Goal: Task Accomplishment & Management: Use online tool/utility

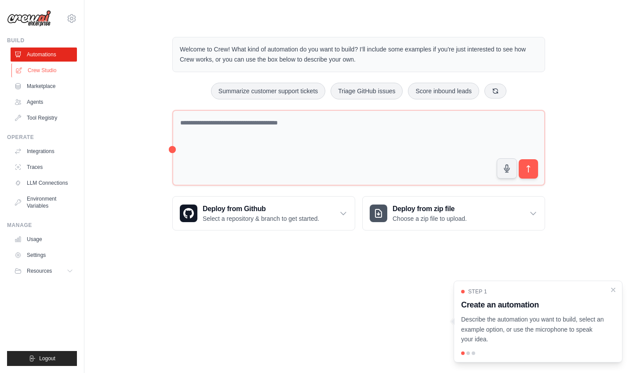
click at [25, 71] on link "Crew Studio" at bounding box center [44, 70] width 66 height 14
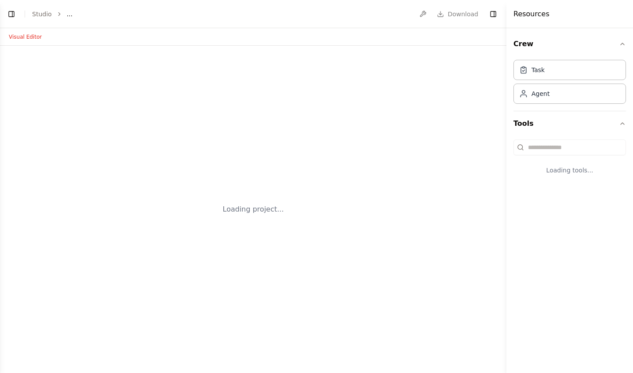
select select "****"
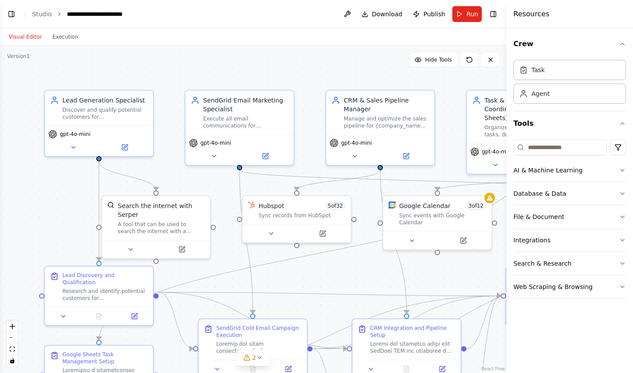
scroll to position [7037, 0]
click at [11, 11] on button "Toggle Left Sidebar" at bounding box center [11, 14] width 12 height 12
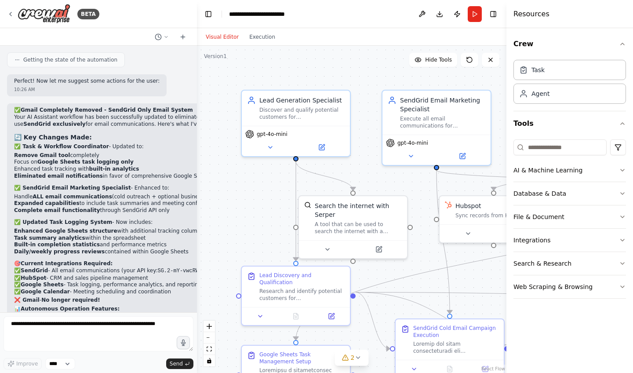
click at [117, 318] on form "Improve **** Send" at bounding box center [98, 342] width 197 height 61
click at [118, 330] on textarea at bounding box center [99, 333] width 190 height 35
paste textarea "**********"
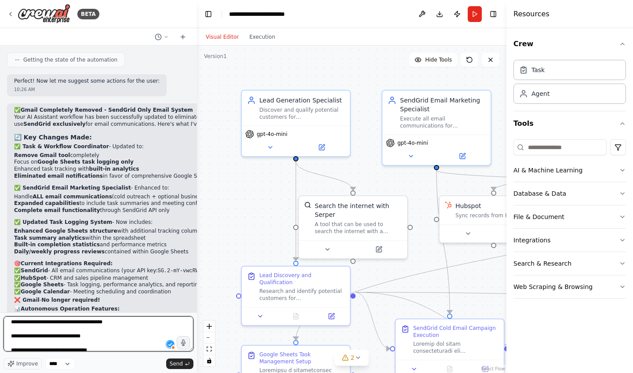
scroll to position [0, 0]
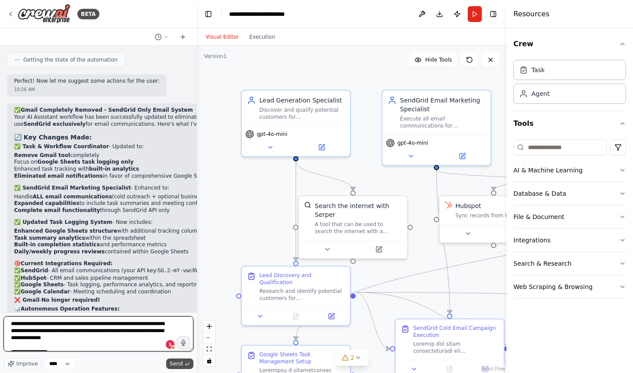
type textarea "**********"
click at [190, 362] on button "Send" at bounding box center [179, 363] width 27 height 11
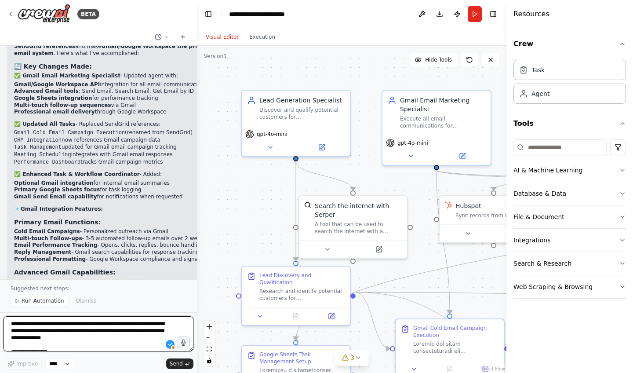
scroll to position [8669, 0]
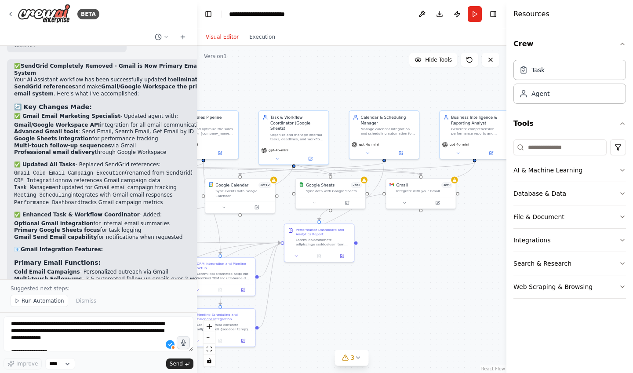
drag, startPoint x: 474, startPoint y: 248, endPoint x: 157, endPoint y: 233, distance: 317.5
click at [157, 233] on div "BETA I want to create an AI assistant platform for small and medium-sized busin…" at bounding box center [316, 186] width 633 height 373
click at [490, 17] on button "Toggle Right Sidebar" at bounding box center [493, 14] width 12 height 12
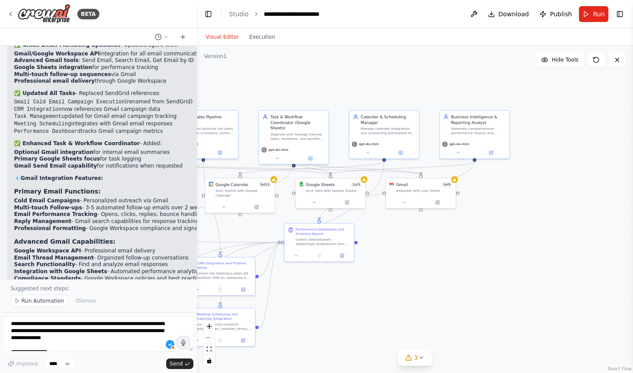
scroll to position [8804, 0]
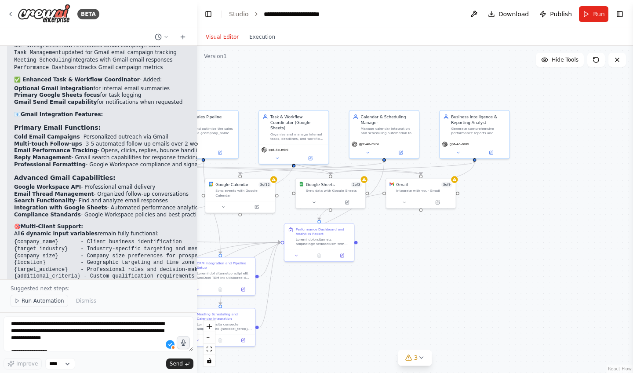
click at [39, 302] on span "Run Automation" at bounding box center [43, 300] width 43 height 7
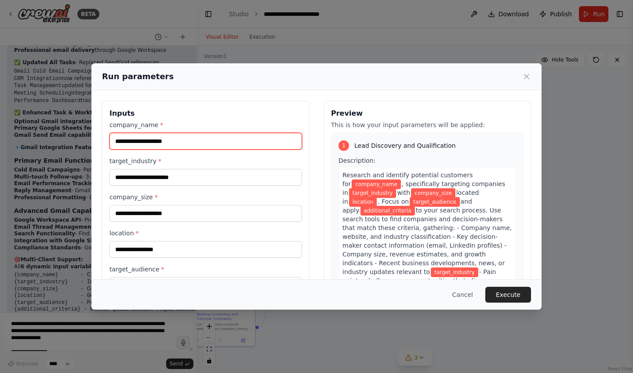
click at [197, 138] on input "company_name *" at bounding box center [206, 141] width 193 height 17
type input "*******"
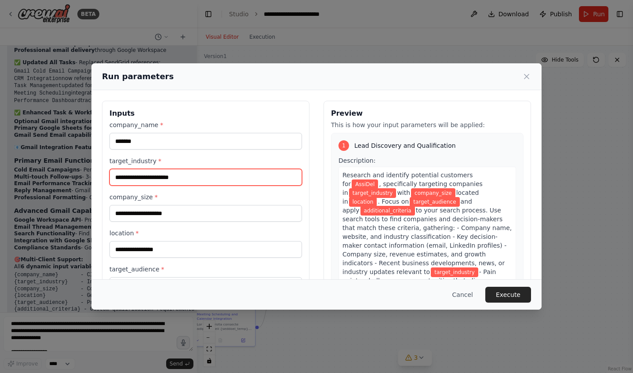
click at [201, 176] on input "target_industry *" at bounding box center [206, 177] width 193 height 17
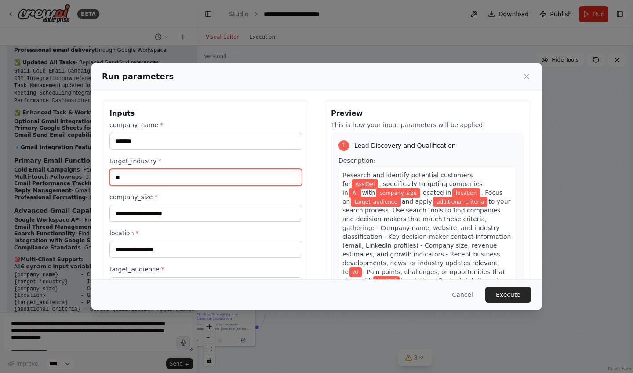
type input "*"
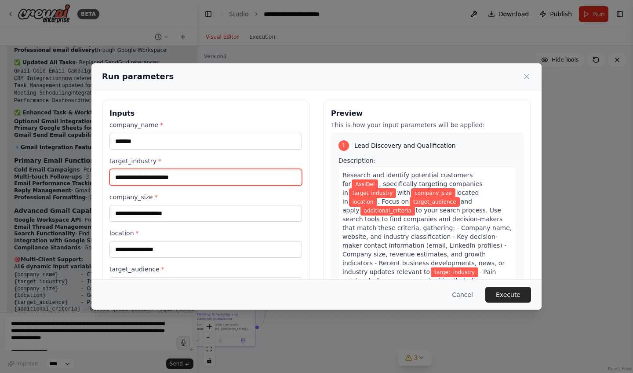
type input "*"
type input "**********"
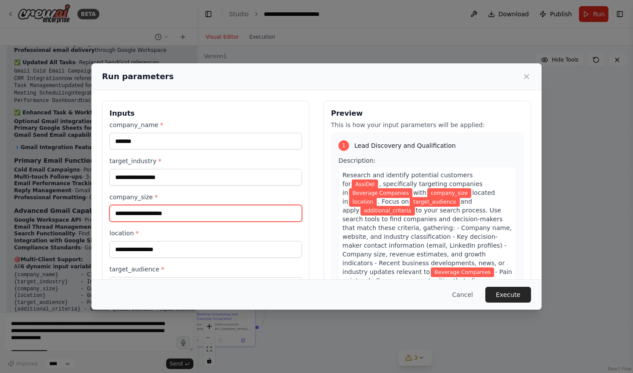
click at [217, 218] on input "company_size *" at bounding box center [206, 213] width 193 height 17
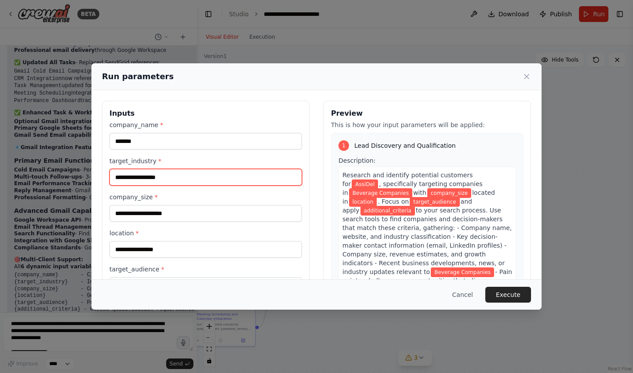
drag, startPoint x: 188, startPoint y: 178, endPoint x: 105, endPoint y: 173, distance: 82.9
click at [104, 173] on div "**********" at bounding box center [206, 219] width 208 height 237
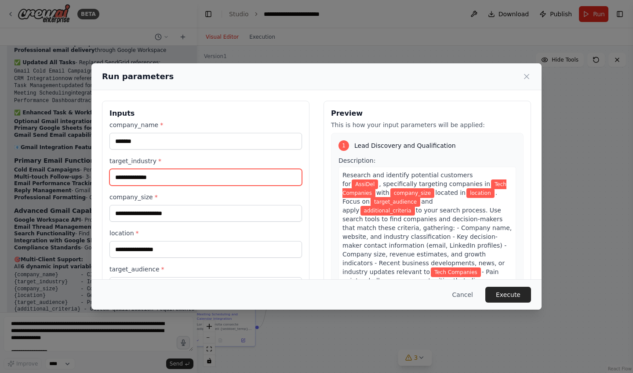
type input "**********"
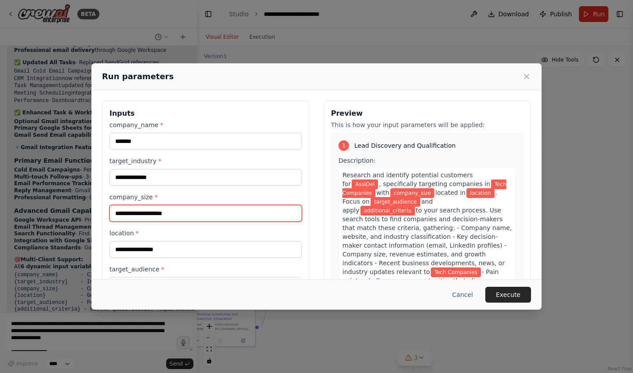
click at [132, 209] on input "company_size *" at bounding box center [206, 213] width 193 height 17
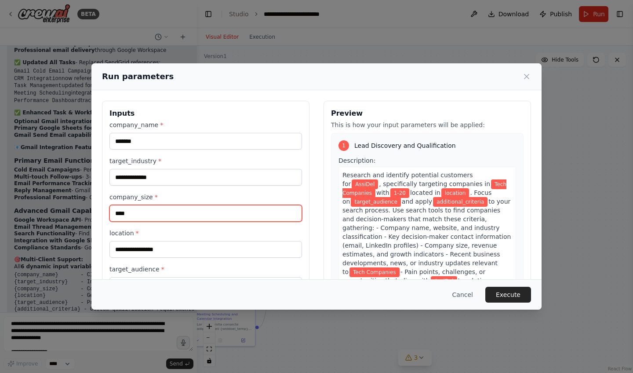
type input "****"
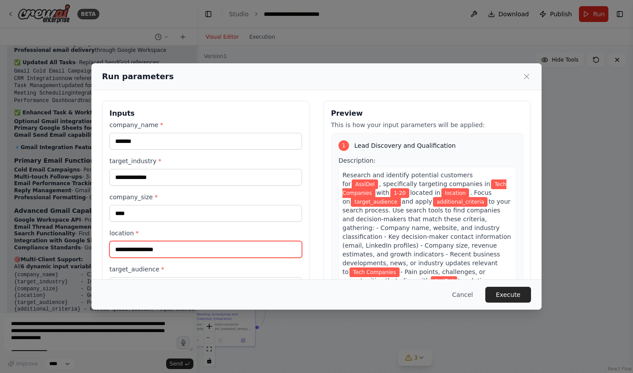
click at [143, 247] on input "location *" at bounding box center [206, 249] width 193 height 17
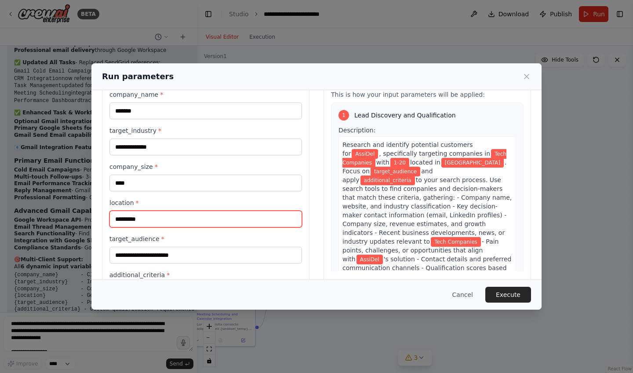
scroll to position [33, 0]
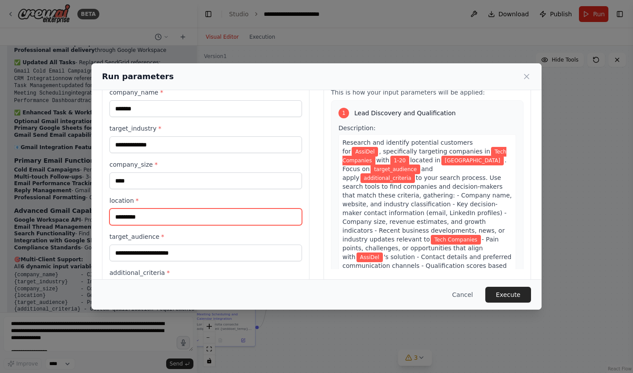
type input "*********"
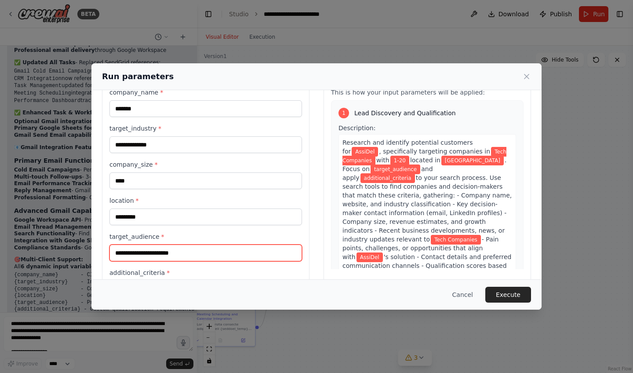
click at [158, 253] on input "target_audience *" at bounding box center [206, 253] width 193 height 17
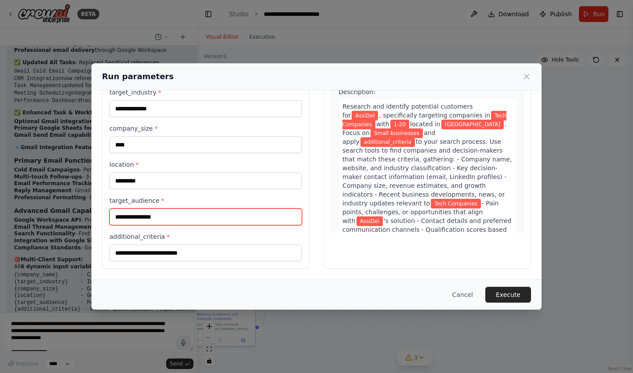
scroll to position [69, 0]
type input "**********"
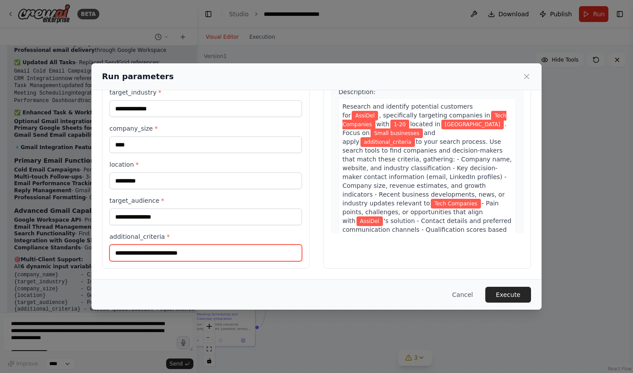
click at [171, 252] on input "additional_criteria *" at bounding box center [206, 253] width 193 height 17
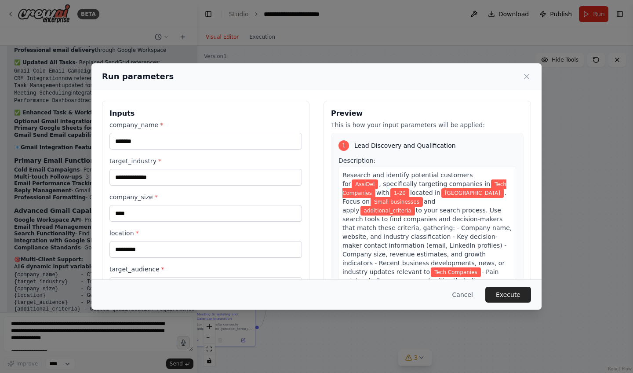
scroll to position [0, 0]
drag, startPoint x: 174, startPoint y: 181, endPoint x: 131, endPoint y: 177, distance: 42.8
click at [131, 177] on input "**********" at bounding box center [206, 177] width 193 height 17
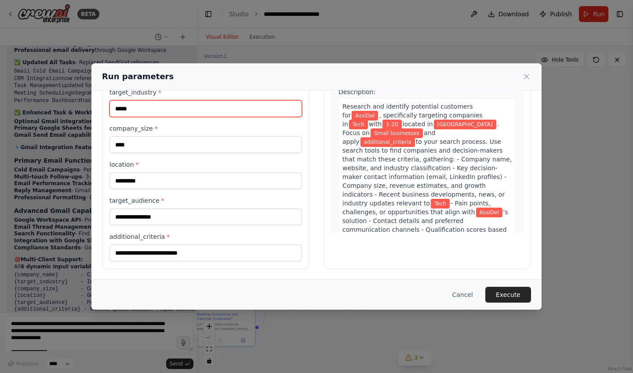
scroll to position [69, 0]
type input "****"
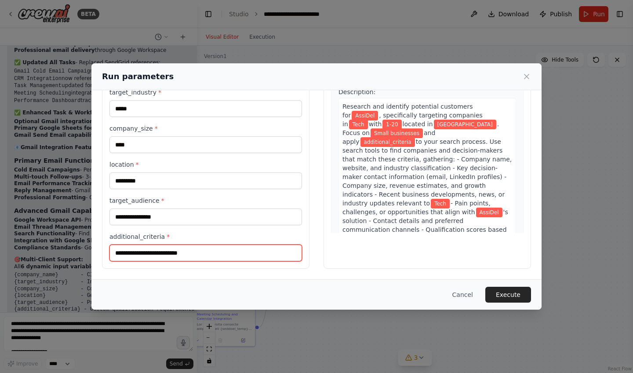
click at [145, 252] on input "additional_criteria *" at bounding box center [206, 253] width 193 height 17
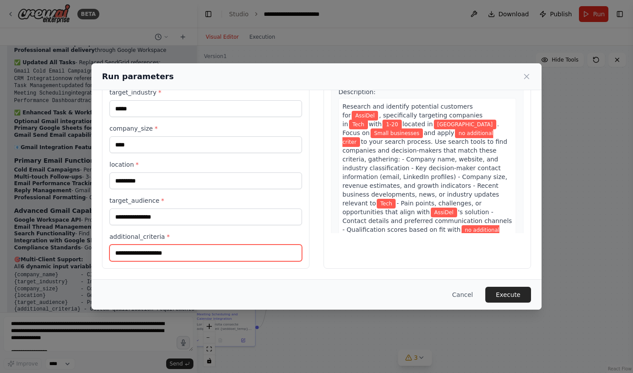
type input "**********"
click at [184, 254] on input "**********" at bounding box center [206, 253] width 193 height 17
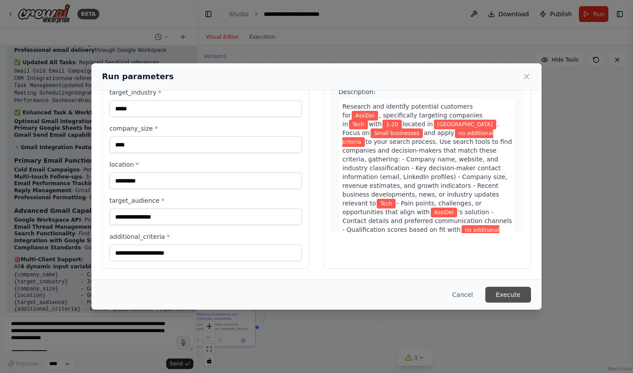
click at [502, 296] on button "Execute" at bounding box center [509, 295] width 46 height 16
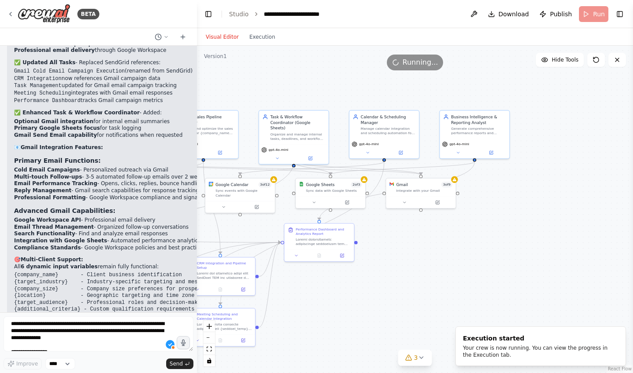
click at [260, 46] on div ".deletable-edge-delete-btn { width: 20px; height: 20px; border: 0px solid #ffff…" at bounding box center [415, 209] width 436 height 327
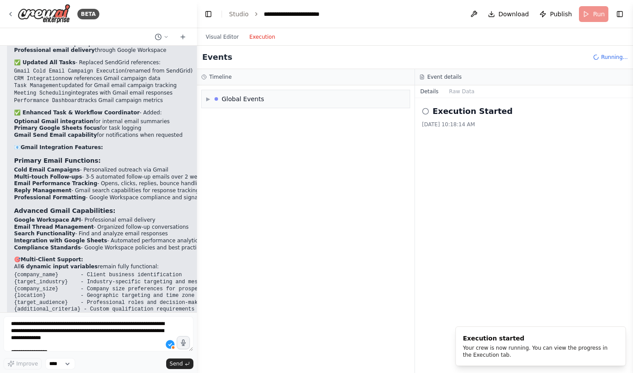
click at [258, 37] on button "Execution" at bounding box center [262, 37] width 37 height 11
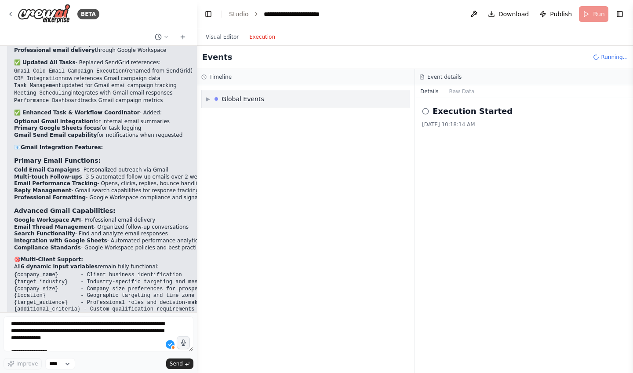
click at [212, 99] on div "▶ Global Events" at bounding box center [235, 99] width 58 height 9
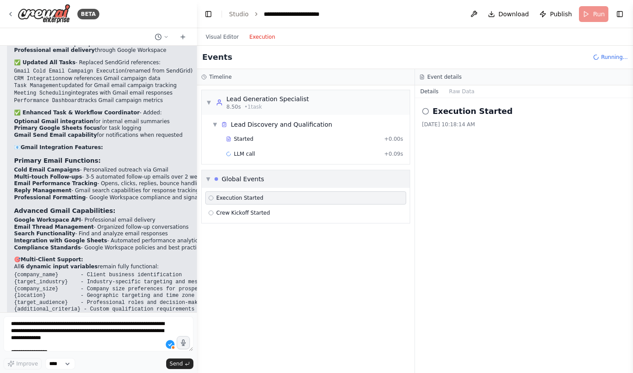
click at [212, 99] on div "▼ Lead Generation Specialist 8.50s • 1 task" at bounding box center [257, 103] width 103 height 16
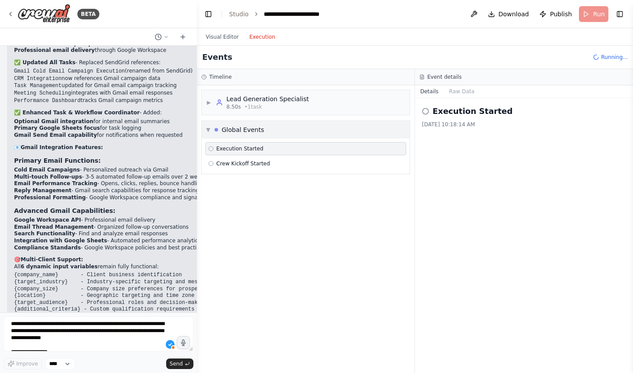
click at [212, 99] on div "▶ Lead Generation Specialist 8.50s • 1 task" at bounding box center [257, 103] width 103 height 16
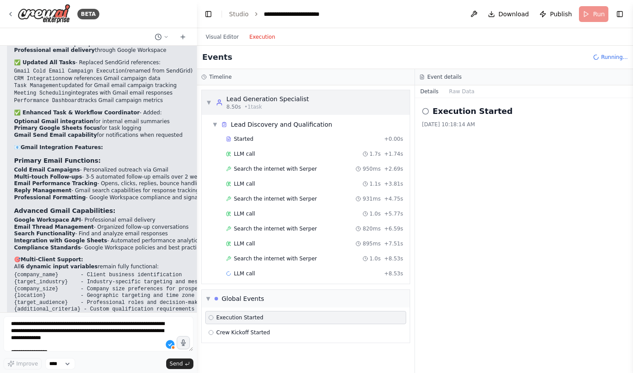
click at [230, 100] on div "Lead Generation Specialist" at bounding box center [268, 99] width 83 height 9
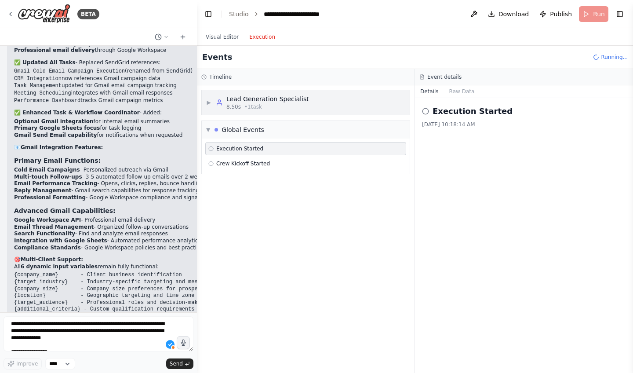
click at [252, 105] on span "• 1 task" at bounding box center [254, 106] width 18 height 7
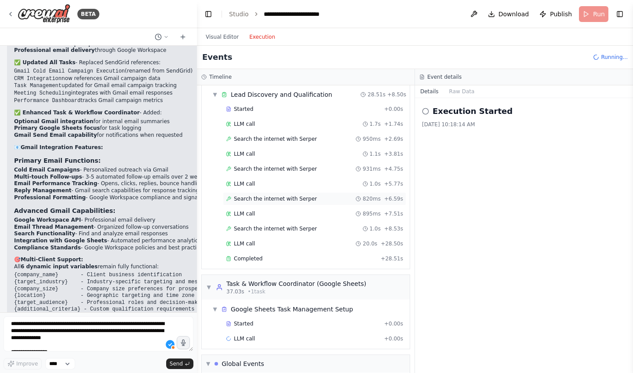
scroll to position [0, 0]
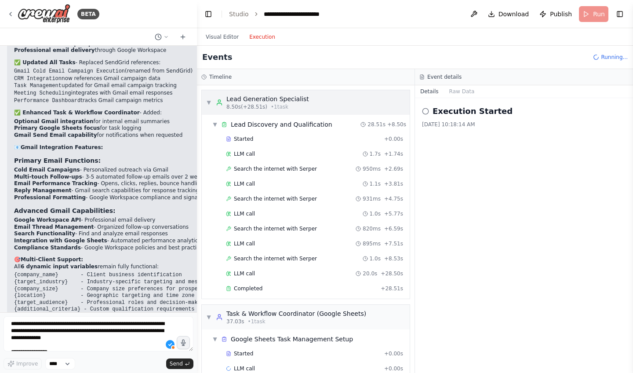
click at [254, 105] on span "8.50s (+28.51s)" at bounding box center [247, 106] width 41 height 7
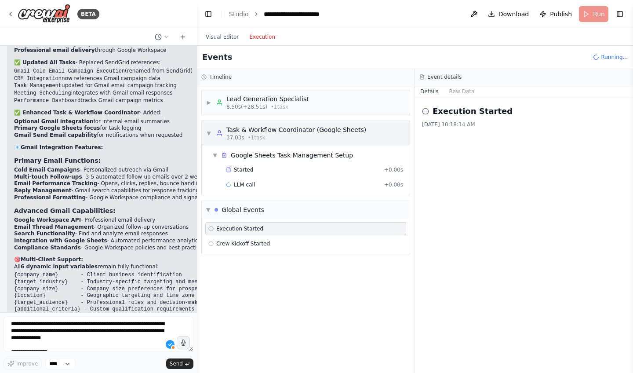
click at [242, 128] on div "Task & Workflow Coordinator (Google Sheets)" at bounding box center [297, 129] width 140 height 9
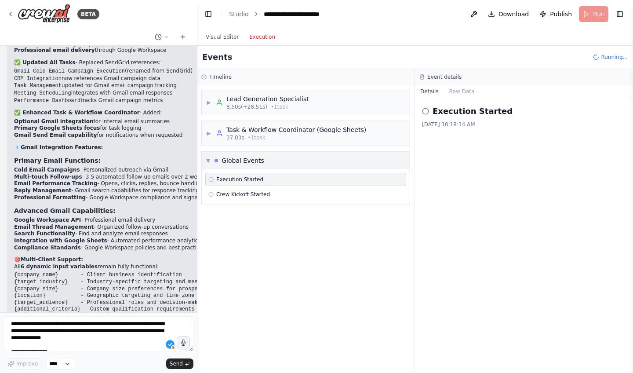
click at [230, 159] on div "Global Events" at bounding box center [243, 160] width 43 height 9
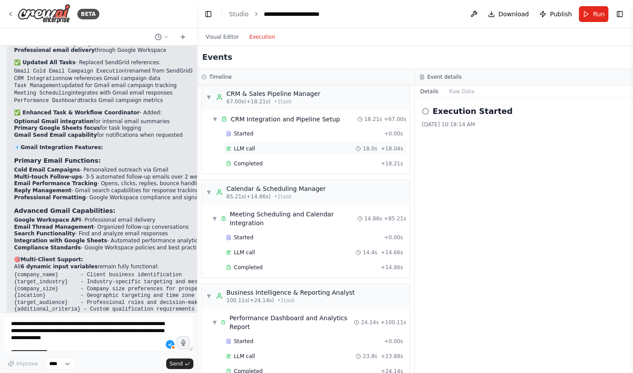
scroll to position [452, 0]
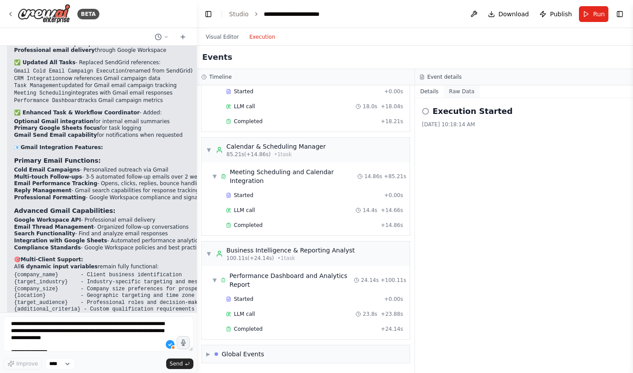
click at [455, 88] on button "Raw Data" at bounding box center [462, 91] width 36 height 12
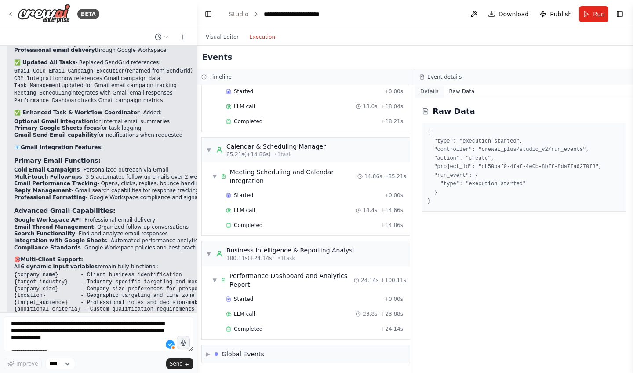
click at [432, 93] on button "Details" at bounding box center [429, 91] width 29 height 12
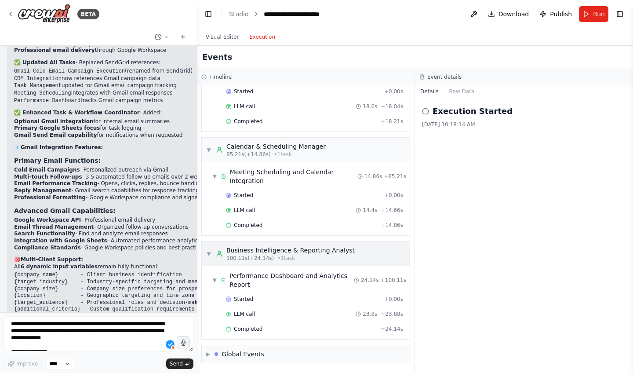
click at [216, 250] on div "Business Intelligence & Reporting Analyst 100.11s (+24.14s) • 1 task" at bounding box center [285, 254] width 139 height 16
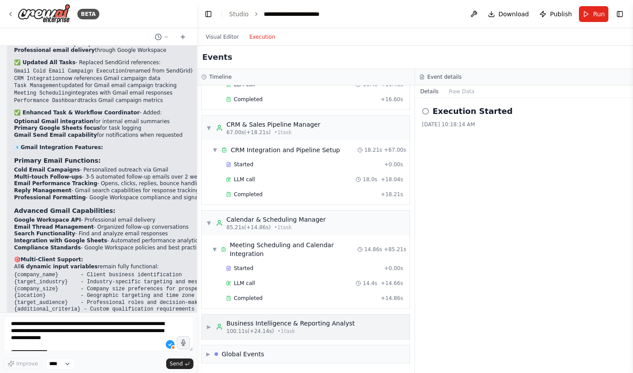
click at [228, 331] on span "100.11s (+24.14s)" at bounding box center [251, 331] width 48 height 7
click at [256, 134] on span "67.00s (+18.21s)" at bounding box center [249, 132] width 44 height 7
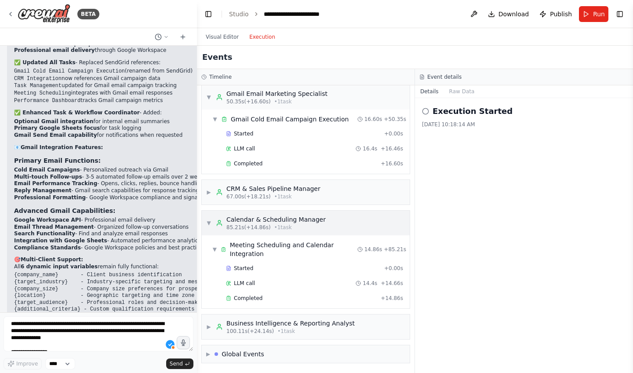
click at [240, 217] on div "Calendar & Scheduling Manager" at bounding box center [276, 219] width 99 height 9
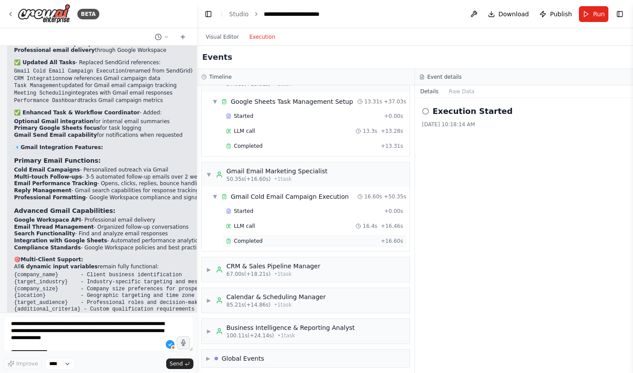
scroll to position [228, 0]
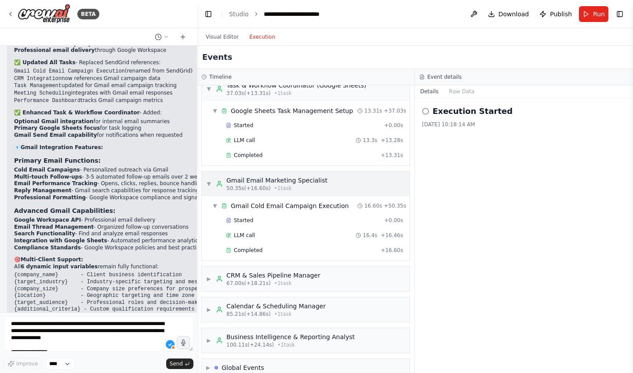
click at [264, 178] on div "Gmail Email Marketing Specialist" at bounding box center [277, 180] width 101 height 9
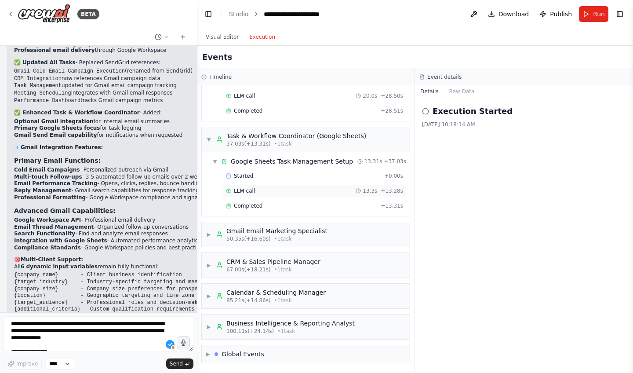
click at [241, 191] on span "LLM call" at bounding box center [244, 190] width 21 height 7
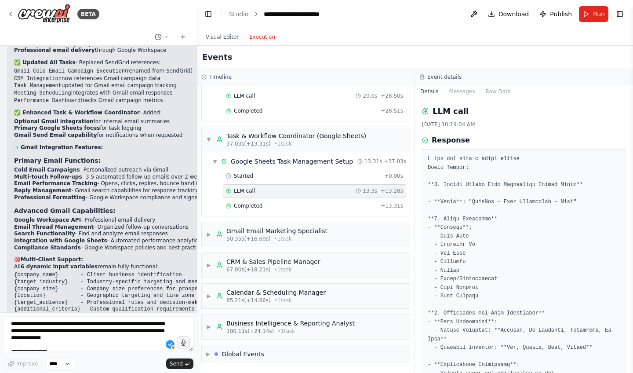
click at [241, 191] on span "LLM call" at bounding box center [244, 190] width 21 height 7
click at [262, 147] on span "37.03s (+13.31s)" at bounding box center [249, 143] width 44 height 7
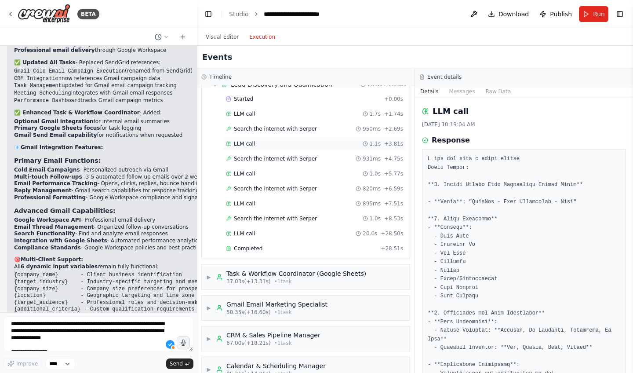
scroll to position [0, 0]
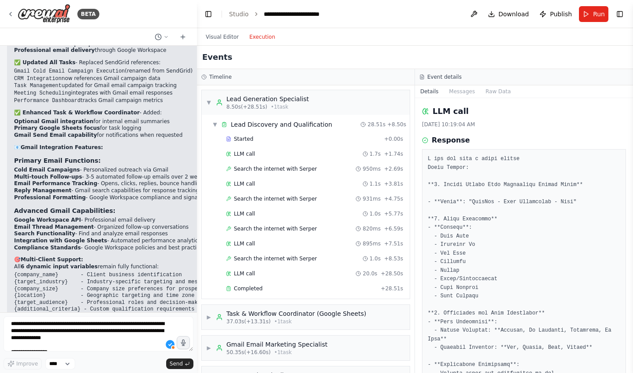
click at [256, 72] on div "Timeline" at bounding box center [306, 77] width 218 height 16
click at [256, 87] on div "▼ Lead Generation Specialist 8.50s (+28.51s) • 1 task ▼ Lead Discovery and Qual…" at bounding box center [306, 229] width 218 height 288
click at [260, 99] on div "Lead Generation Specialist" at bounding box center [268, 99] width 83 height 9
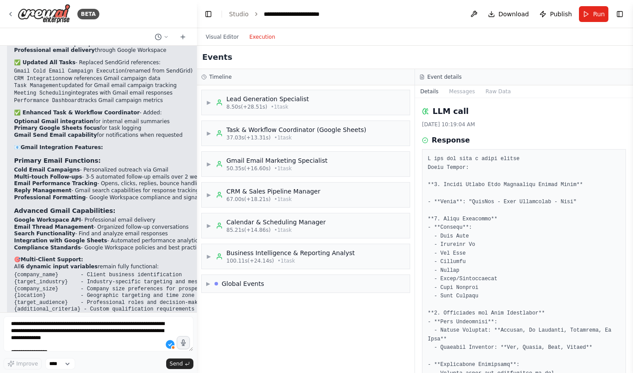
click at [208, 31] on div "Visual Editor Execution" at bounding box center [241, 37] width 80 height 18
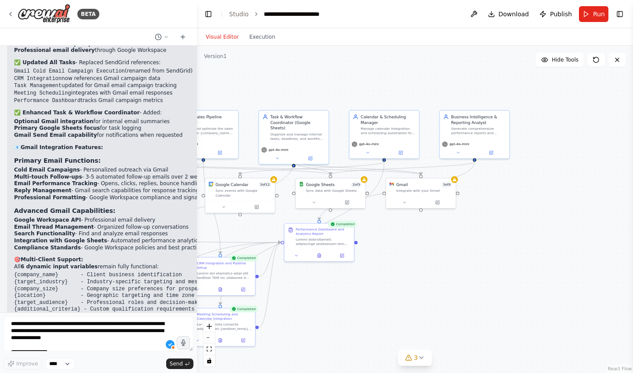
click at [217, 32] on button "Visual Editor" at bounding box center [223, 37] width 44 height 11
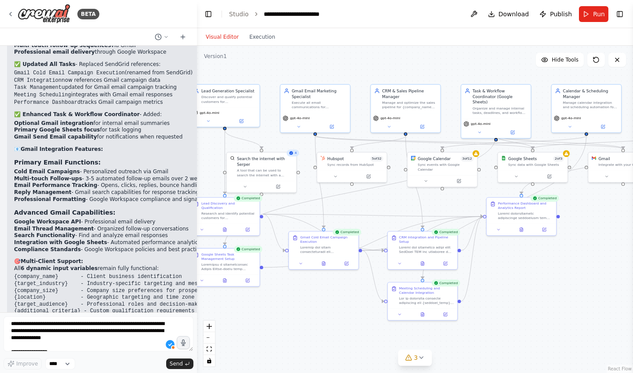
drag, startPoint x: 424, startPoint y: 259, endPoint x: 626, endPoint y: 233, distance: 204.0
click at [626, 233] on div ".deletable-edge-delete-btn { width: 20px; height: 20px; border: 0px solid #ffff…" at bounding box center [415, 209] width 436 height 327
click at [293, 153] on icon at bounding box center [291, 153] width 4 height 4
click at [272, 172] on div "A tool that can be used to search the internet with a search_query. Supports di…" at bounding box center [265, 171] width 56 height 9
click at [250, 189] on button at bounding box center [245, 185] width 32 height 7
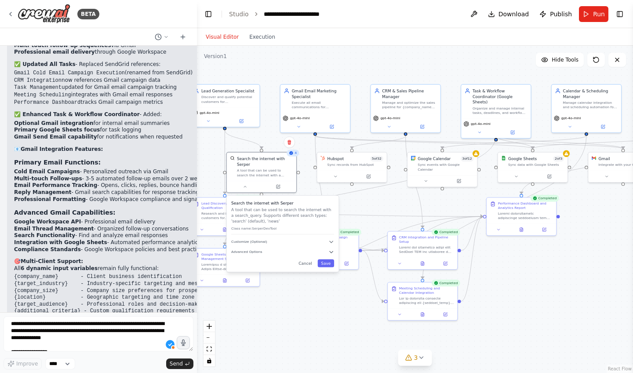
click at [304, 295] on div ".deletable-edge-delete-btn { width: 20px; height: 20px; border: 0px solid #ffff…" at bounding box center [415, 209] width 436 height 327
click at [246, 185] on icon at bounding box center [245, 185] width 4 height 4
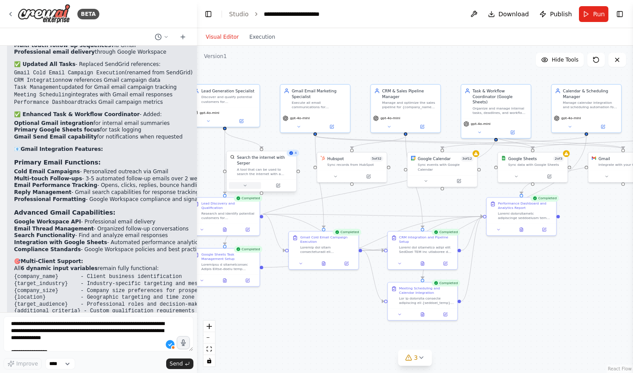
click at [246, 185] on icon at bounding box center [245, 185] width 2 height 1
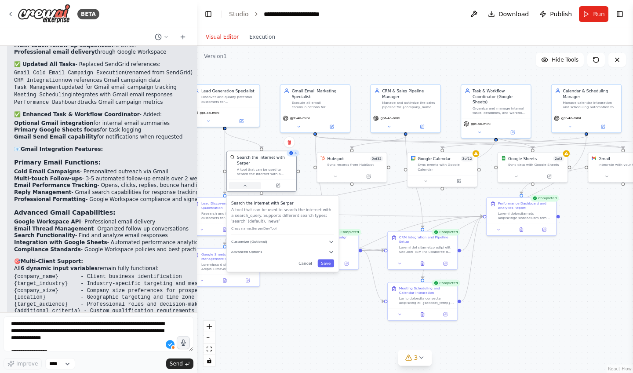
click at [246, 185] on icon at bounding box center [245, 185] width 4 height 4
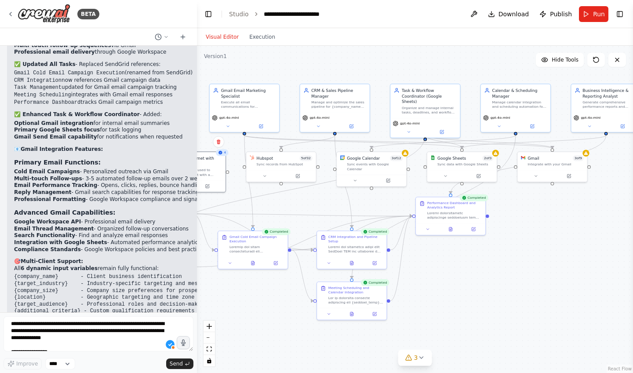
click at [271, 205] on div ".deletable-edge-delete-btn { width: 20px; height: 20px; border: 0px solid #ffff…" at bounding box center [415, 209] width 436 height 327
